Goal: Communication & Community: Answer question/provide support

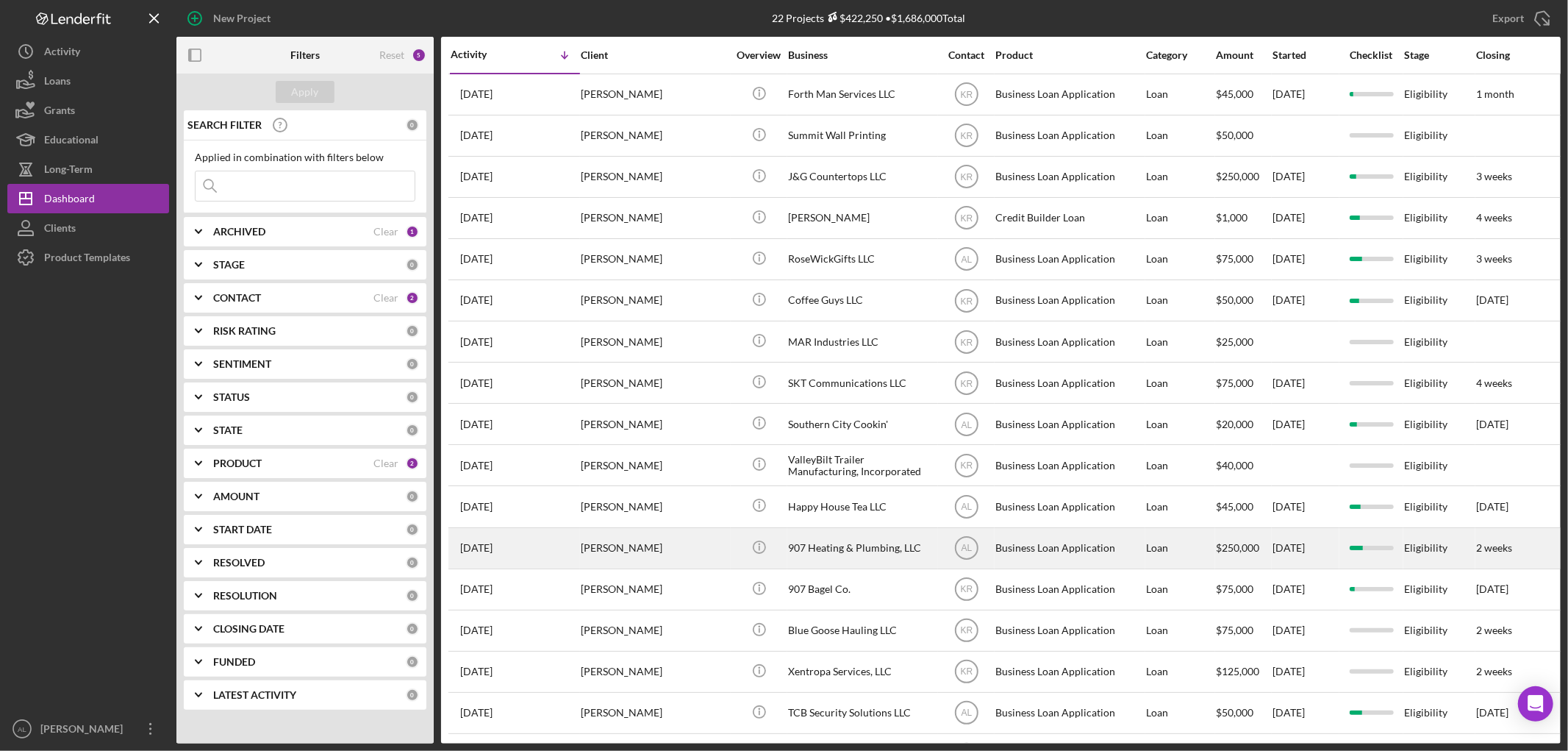
click at [643, 563] on div "[PERSON_NAME]" at bounding box center [654, 548] width 147 height 39
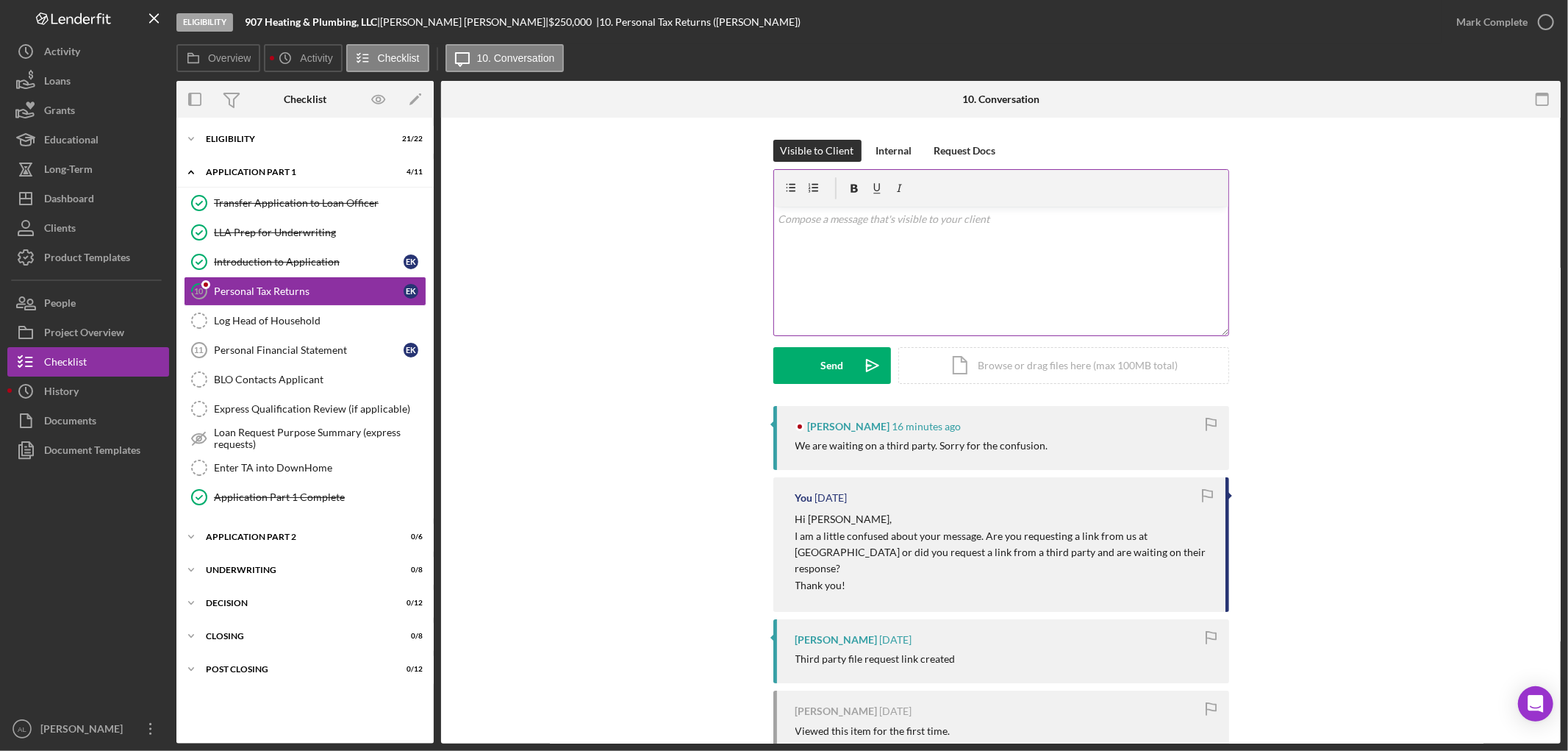
click at [923, 300] on div "v Color teal Color pink Remove color Add row above Add row below Add column bef…" at bounding box center [1001, 270] width 454 height 129
click at [844, 359] on button "Send Icon/icon-invite-send" at bounding box center [832, 365] width 118 height 37
